Goal: Task Accomplishment & Management: Manage account settings

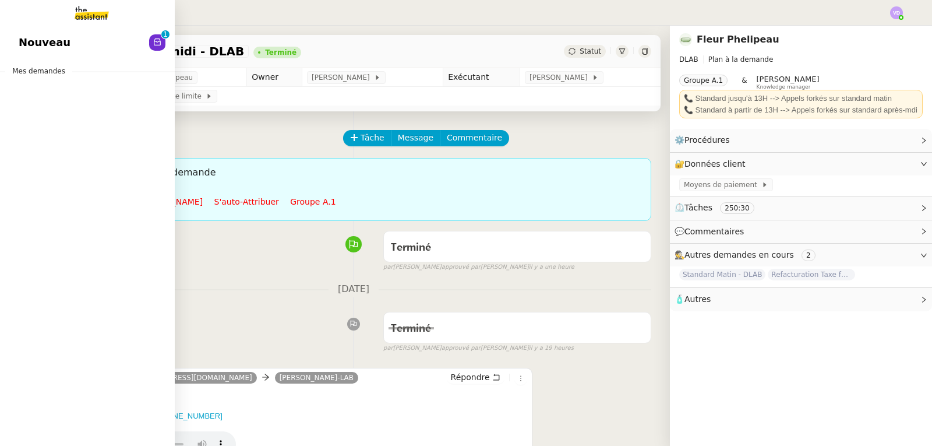
click at [26, 38] on span "Nouveau" at bounding box center [45, 42] width 52 height 17
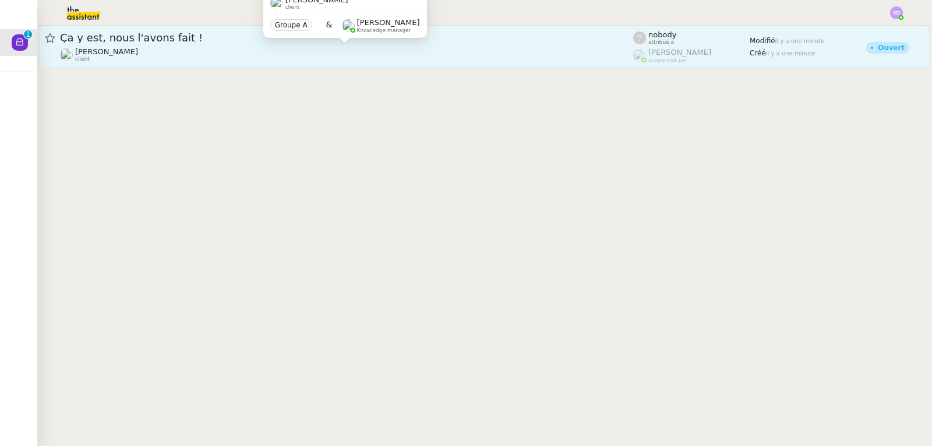
click at [291, 51] on div "[PERSON_NAME] client" at bounding box center [346, 54] width 573 height 15
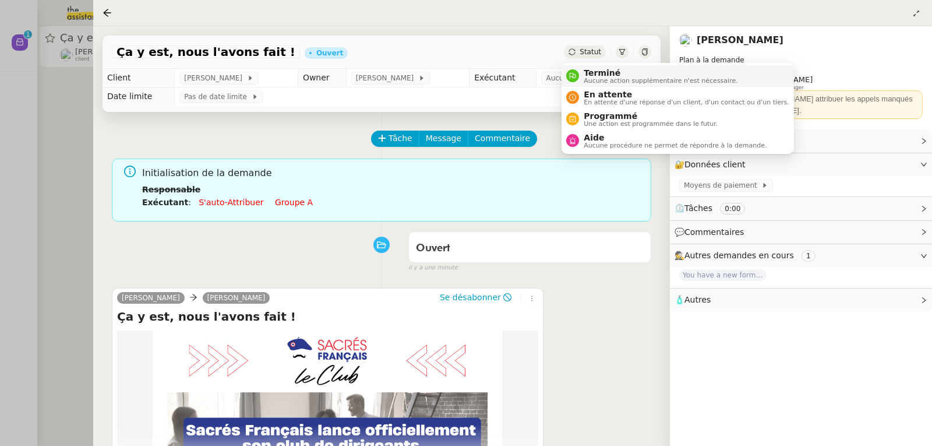
click at [590, 74] on span "Terminé" at bounding box center [661, 72] width 154 height 9
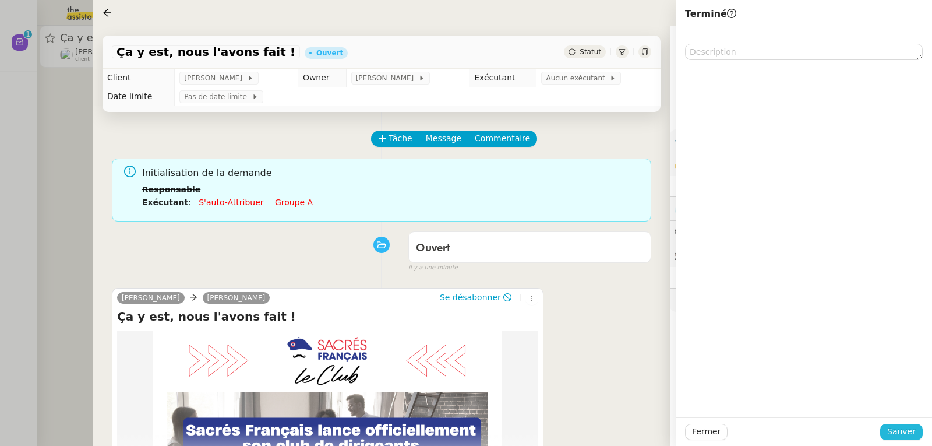
click at [903, 429] on span "Sauver" at bounding box center [901, 431] width 29 height 13
